Goal: Check status: Check status

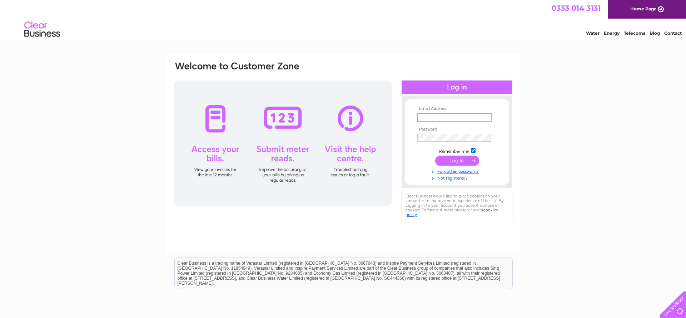
click at [428, 116] on input "text" at bounding box center [455, 117] width 74 height 9
type input "s127@btinternet.com"
click at [455, 159] on input "submit" at bounding box center [457, 160] width 44 height 10
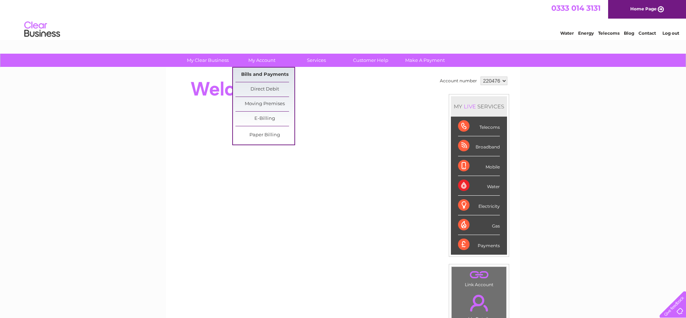
click at [266, 72] on link "Bills and Payments" at bounding box center [265, 75] width 59 height 14
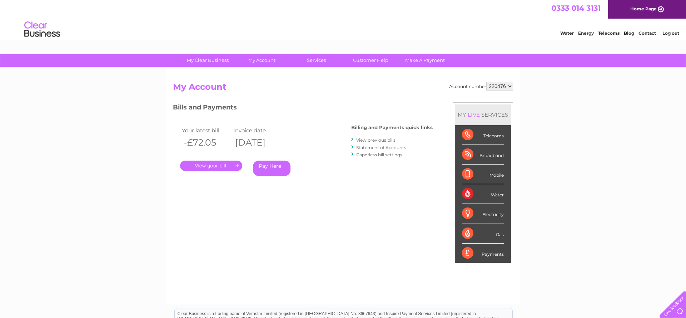
click at [511, 86] on select "220476 920916" at bounding box center [500, 86] width 27 height 9
select select "920916"
click at [386, 146] on link "Statement of Accounts" at bounding box center [381, 147] width 50 height 5
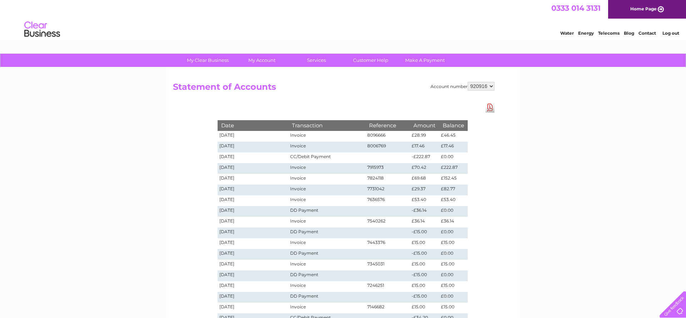
click at [670, 31] on link "Log out" at bounding box center [671, 32] width 17 height 5
